Goal: Use online tool/utility: Utilize a website feature to perform a specific function

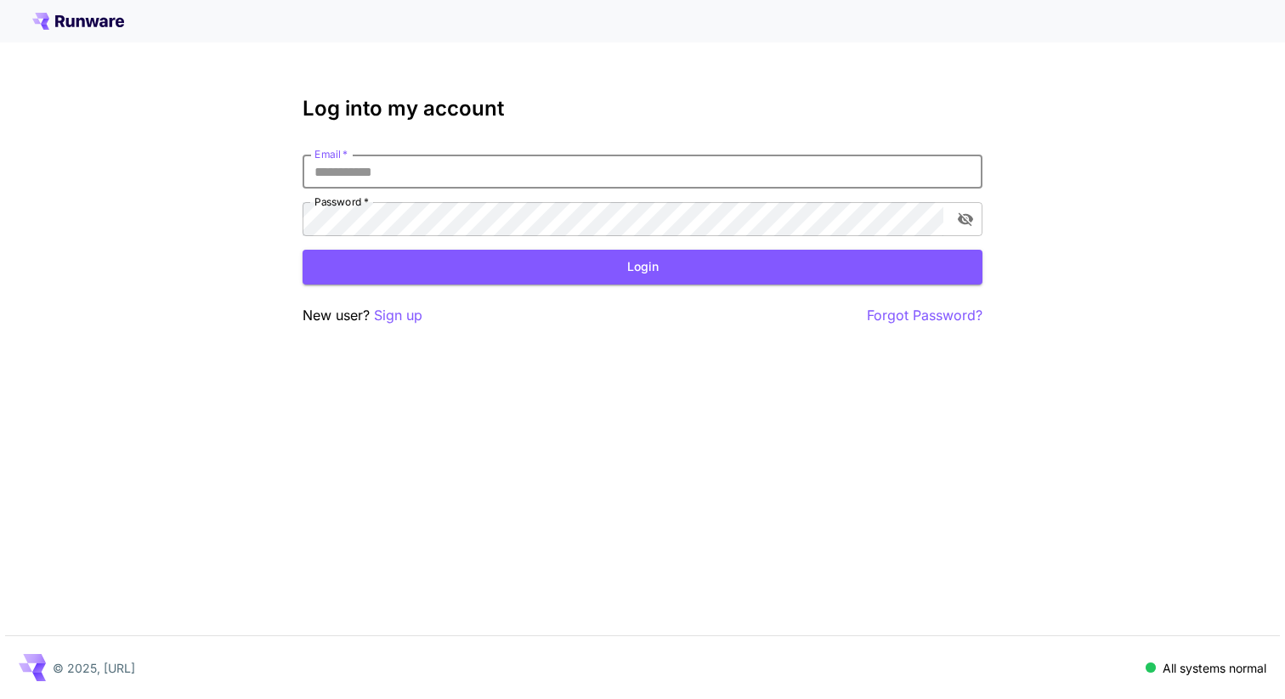
click at [533, 180] on input "Email   *" at bounding box center [643, 172] width 680 height 34
click at [503, 171] on input "Email   *" at bounding box center [643, 172] width 680 height 34
type input "**********"
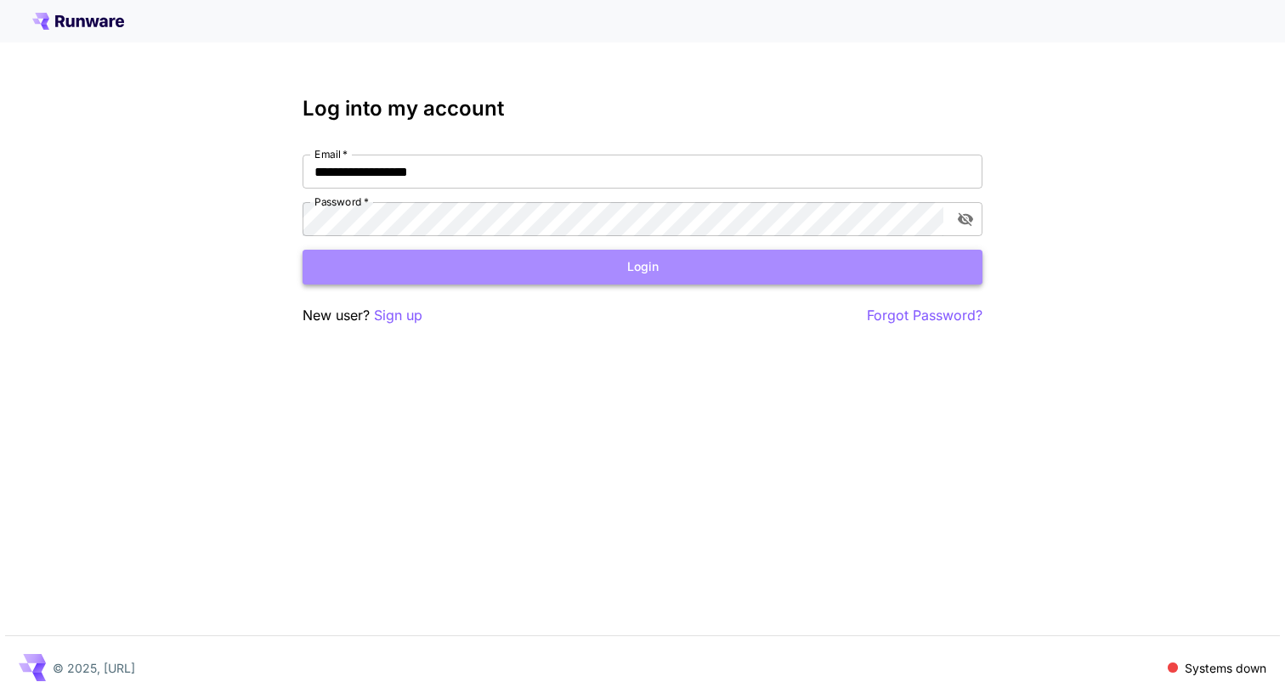
click at [658, 269] on button "Login" at bounding box center [643, 267] width 680 height 35
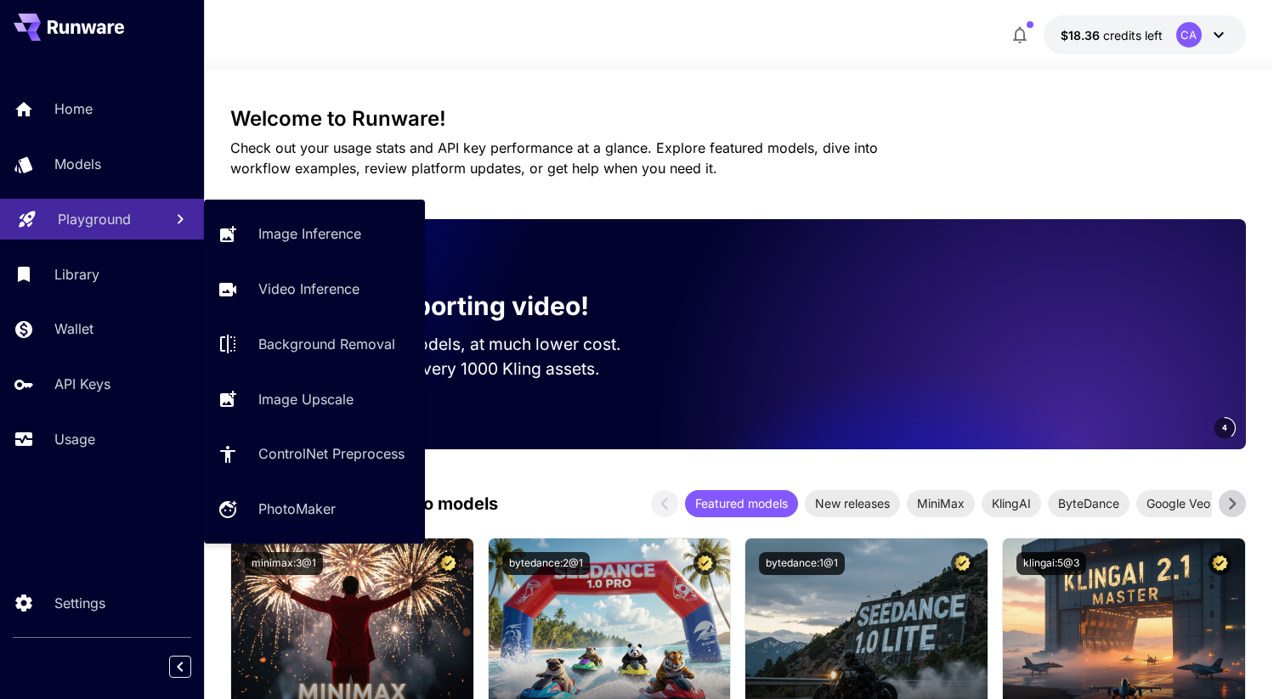
click at [75, 226] on p "Playground" at bounding box center [94, 219] width 73 height 20
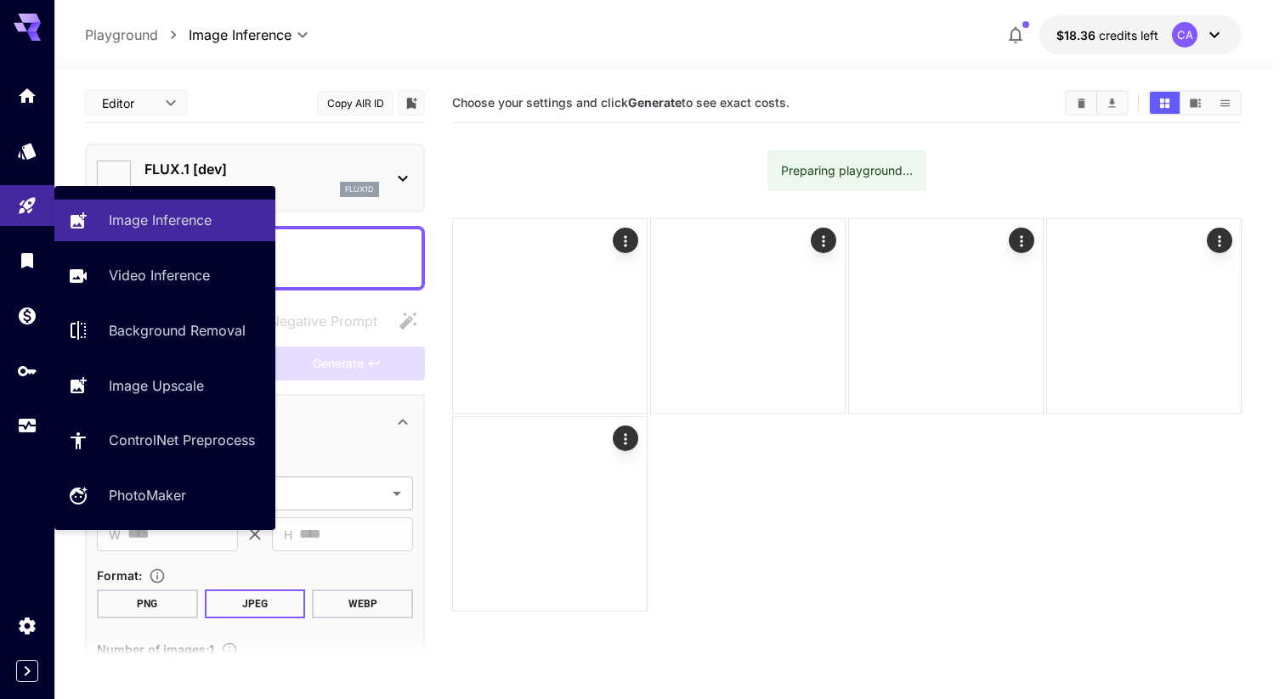
type input "**********"
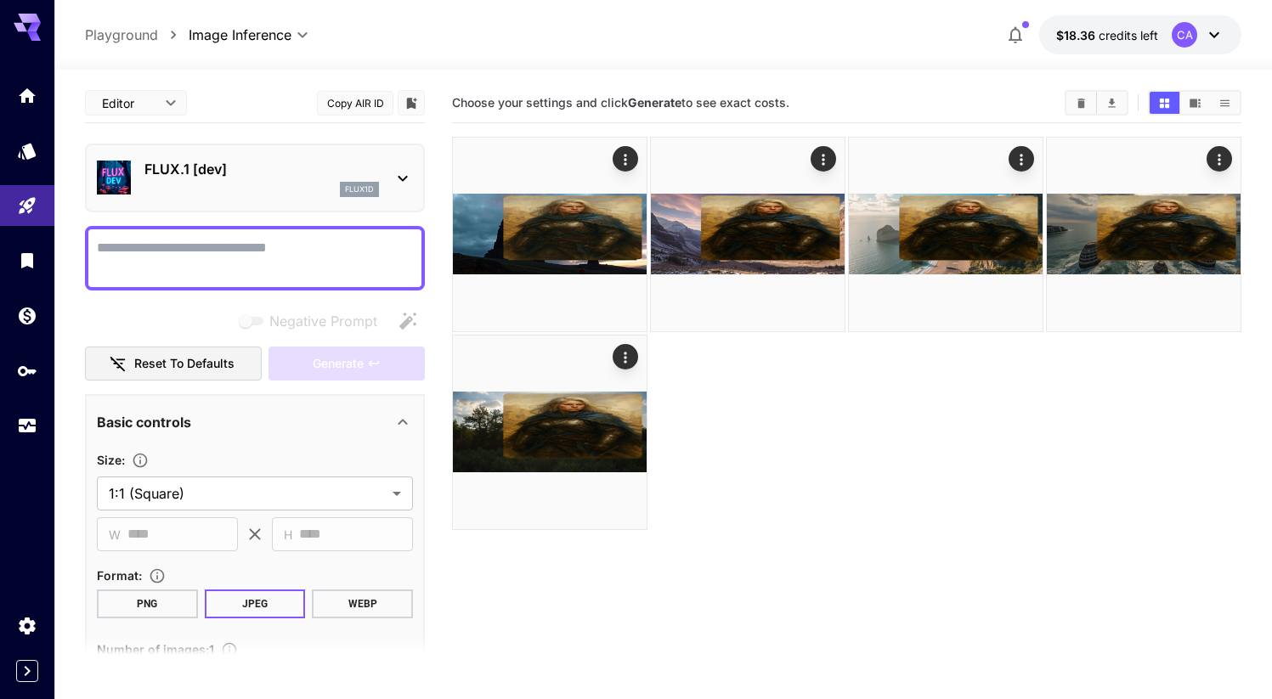
click at [196, 160] on p "FLUX.1 [dev]" at bounding box center [261, 169] width 235 height 20
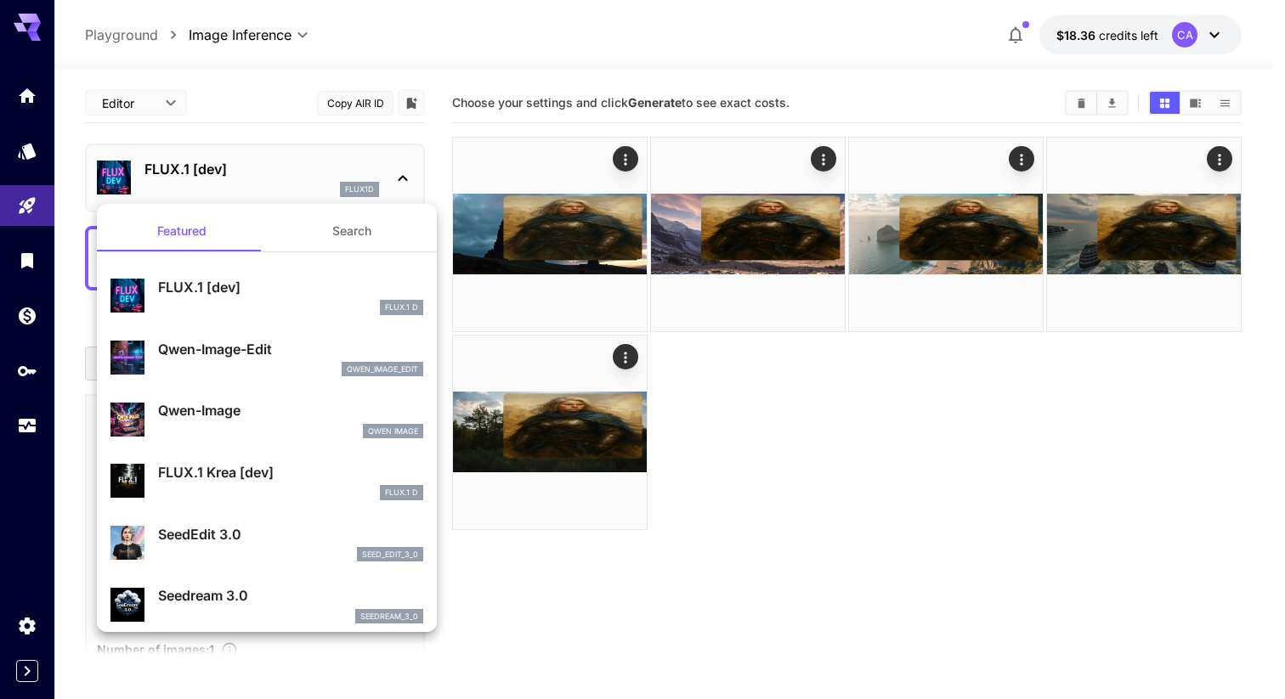
click at [1078, 109] on div at bounding box center [642, 349] width 1285 height 699
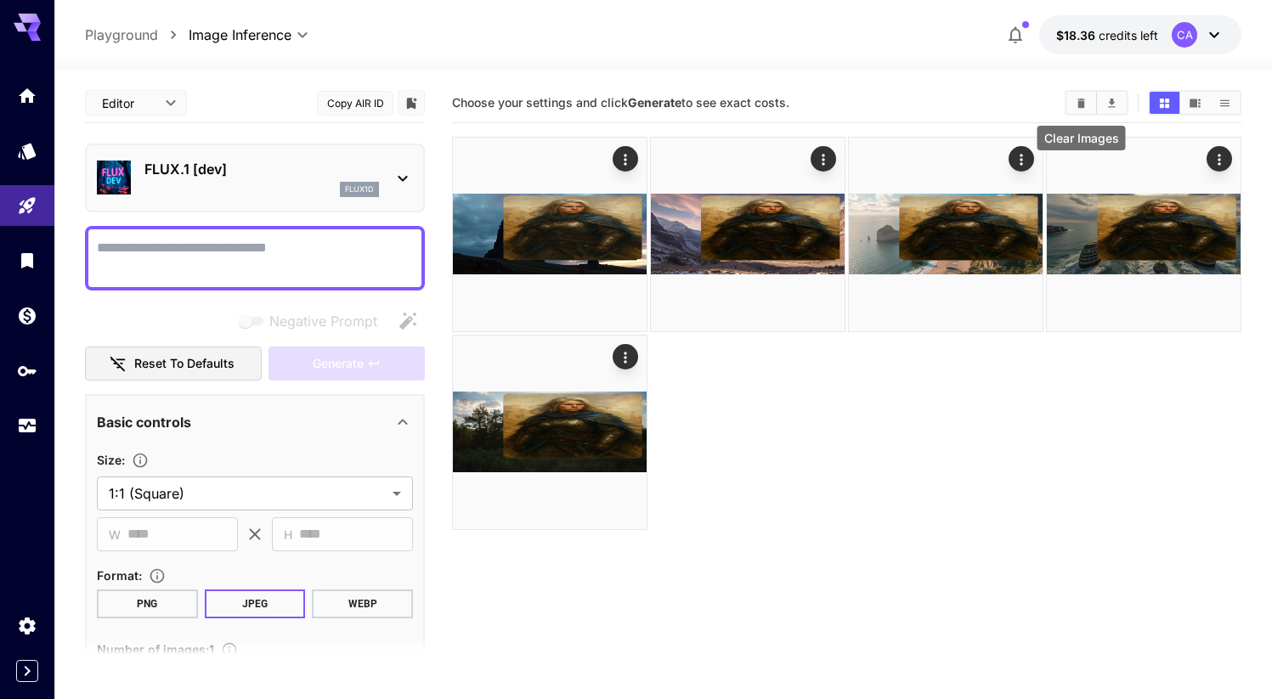
click at [1078, 98] on icon "Clear Images" at bounding box center [1081, 103] width 13 height 13
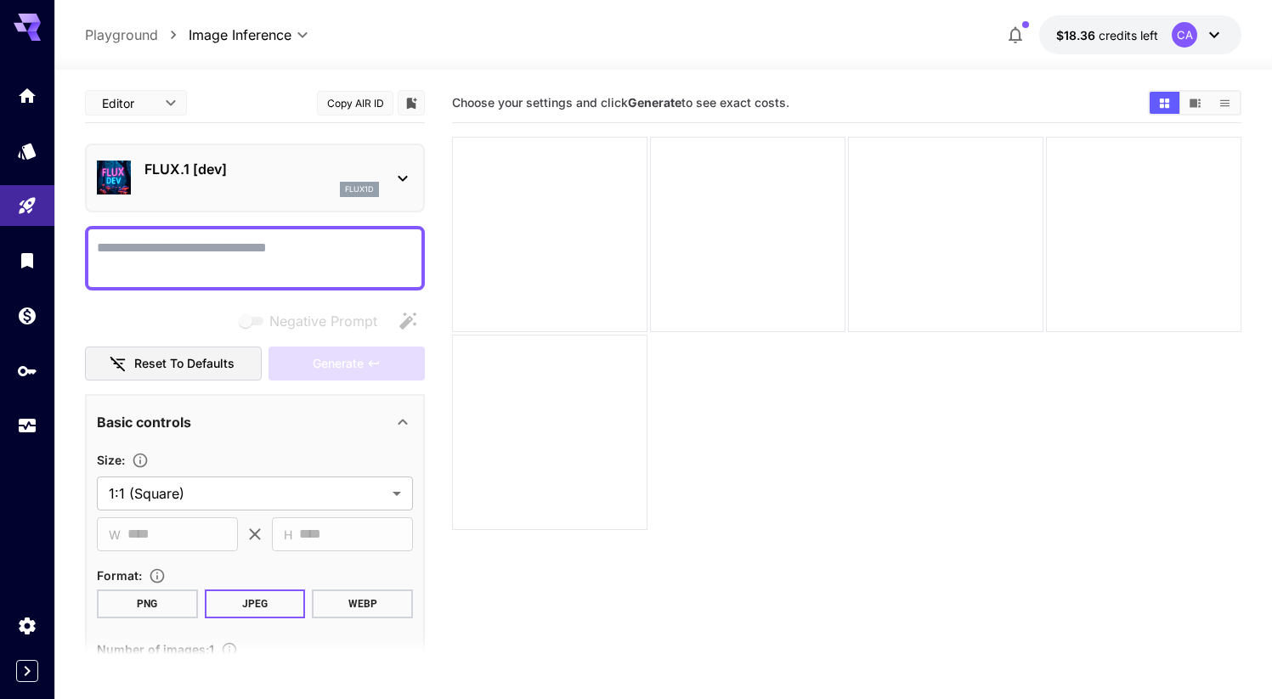
click at [212, 197] on div "FLUX.1 [dev] flux1d" at bounding box center [255, 178] width 316 height 52
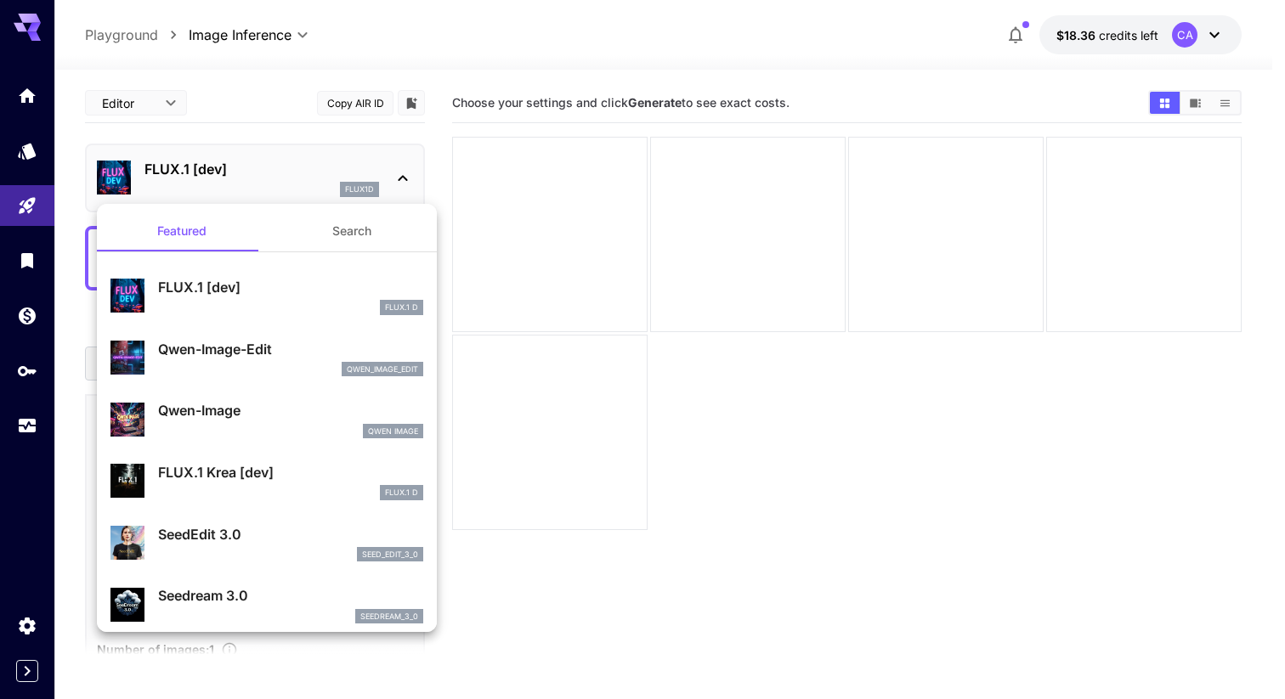
click at [210, 461] on div "FLUX.1 Krea [dev] FLUX.1 D" at bounding box center [266, 482] width 313 height 52
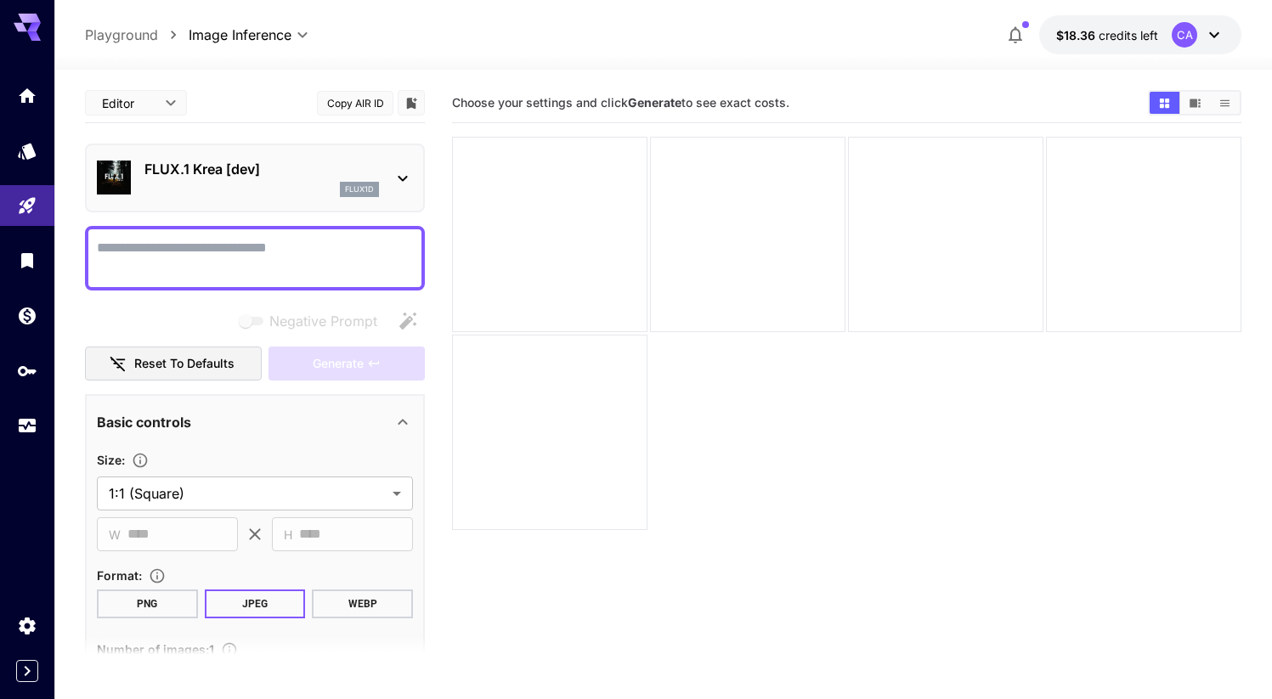
click at [279, 242] on textarea "Negative Prompt" at bounding box center [255, 258] width 316 height 41
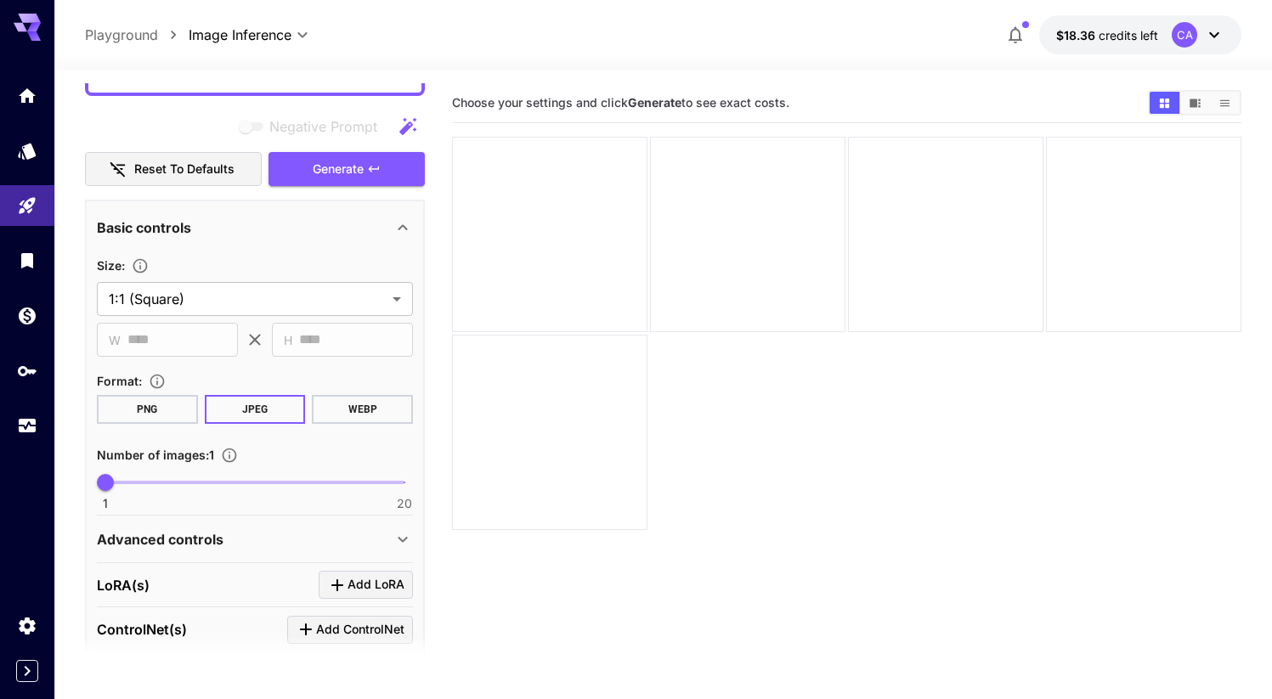
scroll to position [197, 0]
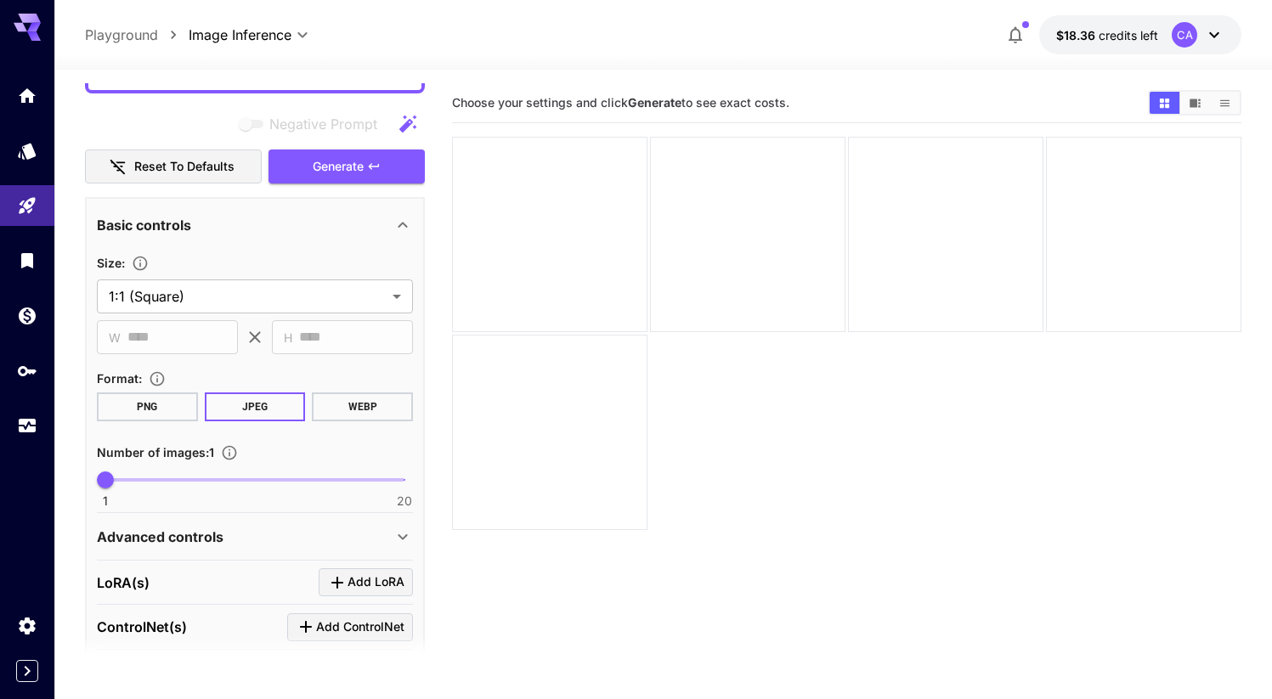
type textarea "**********"
type input "*"
drag, startPoint x: 120, startPoint y: 474, endPoint x: 136, endPoint y: 476, distance: 16.2
click at [136, 476] on span "3" at bounding box center [136, 480] width 17 height 17
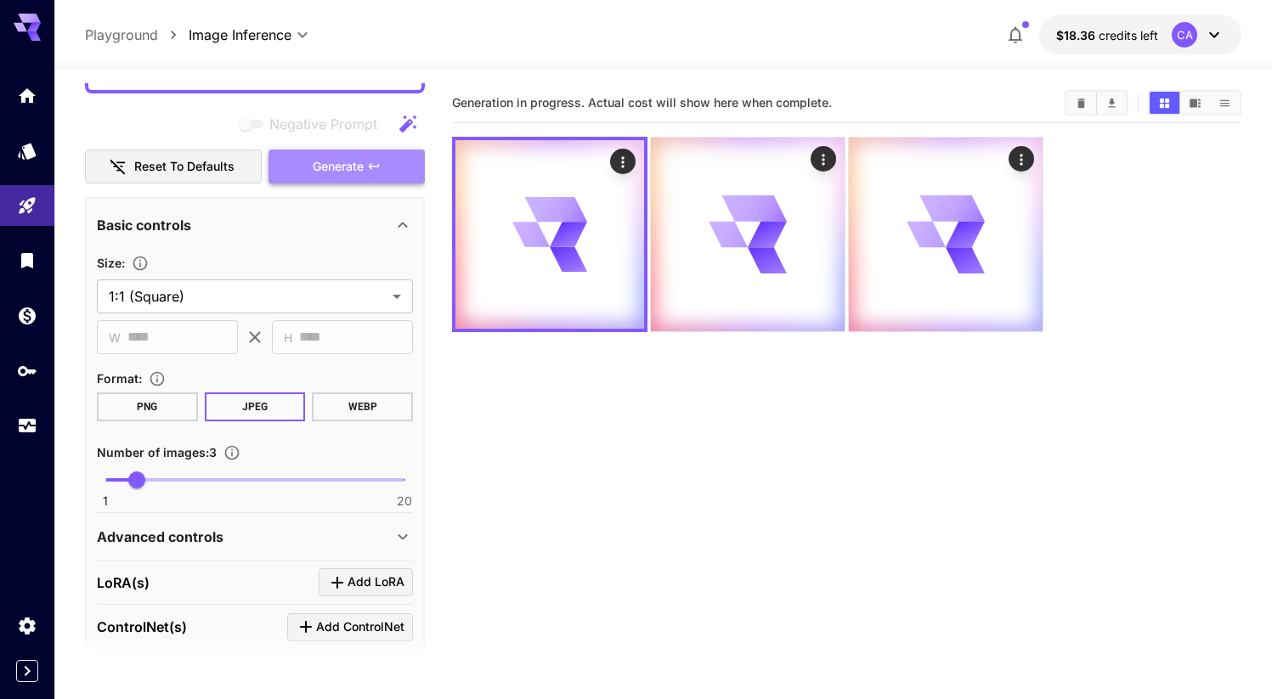
click at [366, 174] on button "Generate" at bounding box center [347, 167] width 156 height 35
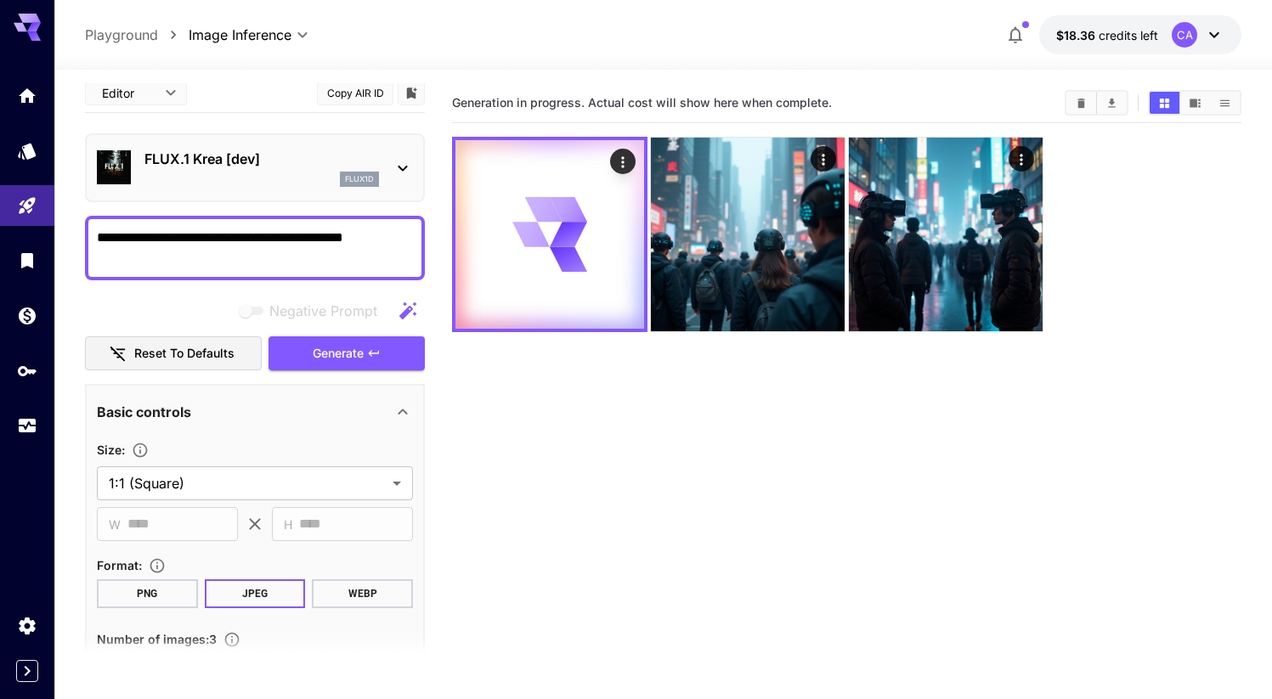
scroll to position [0, 0]
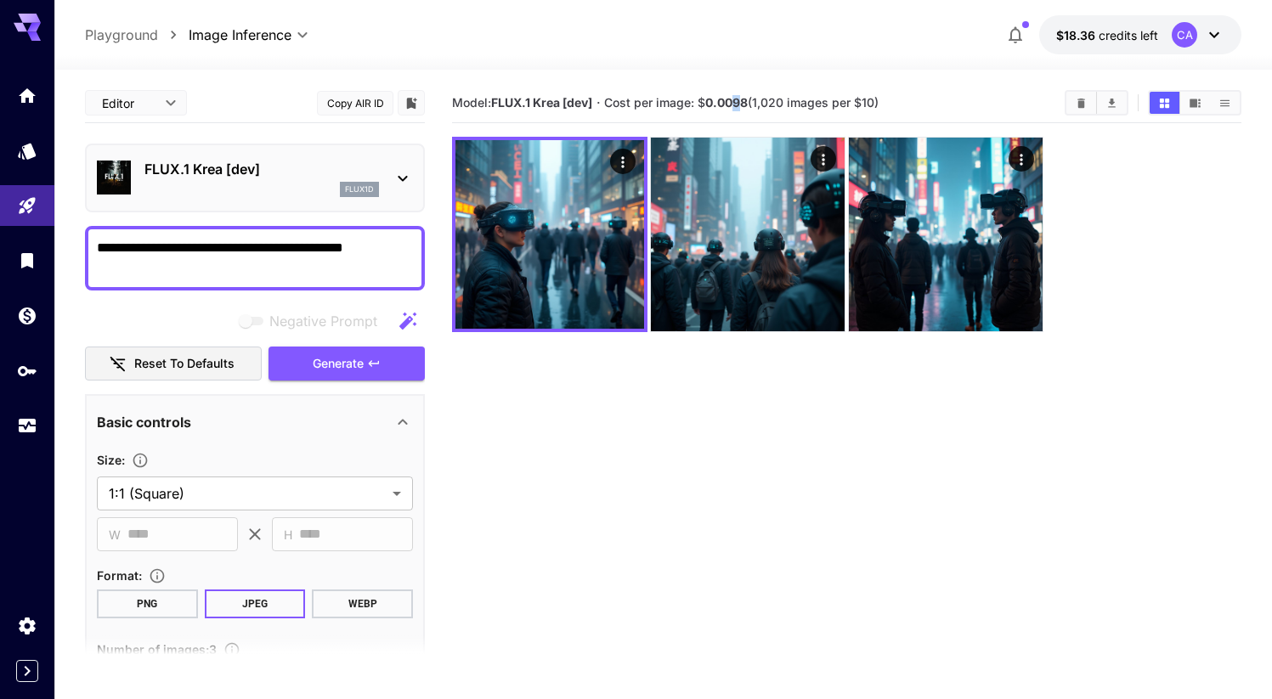
drag, startPoint x: 733, startPoint y: 104, endPoint x: 744, endPoint y: 104, distance: 10.2
click at [744, 104] on b "0.0098" at bounding box center [726, 102] width 42 height 14
click at [743, 106] on b "0.0098" at bounding box center [726, 102] width 42 height 14
